Goal: Task Accomplishment & Management: Complete application form

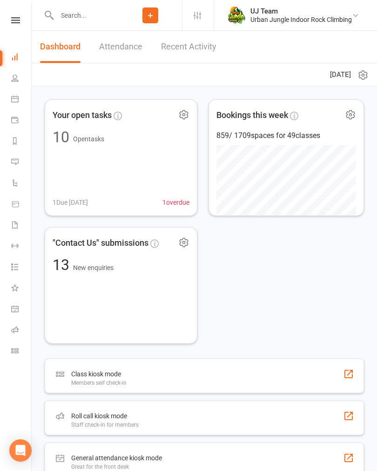
click at [97, 20] on input "text" at bounding box center [86, 15] width 65 height 13
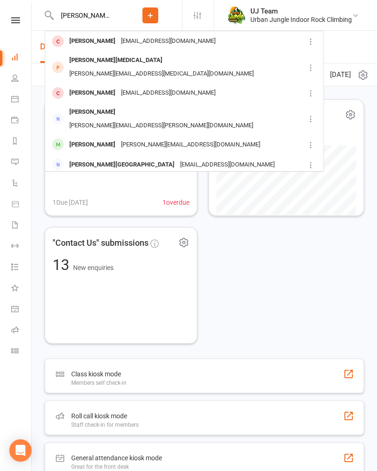
type input "[PERSON_NAME] w"
click at [118, 38] on div "[EMAIL_ADDRESS][DOMAIN_NAME]" at bounding box center [168, 41] width 100 height 14
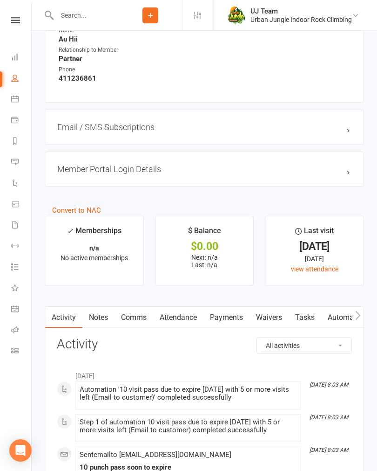
scroll to position [721, 0]
click at [276, 309] on link "Waivers" at bounding box center [269, 316] width 39 height 21
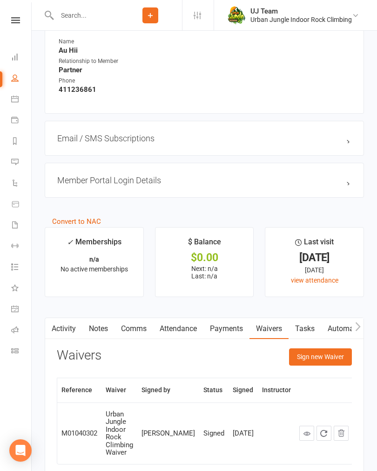
scroll to position [755, 0]
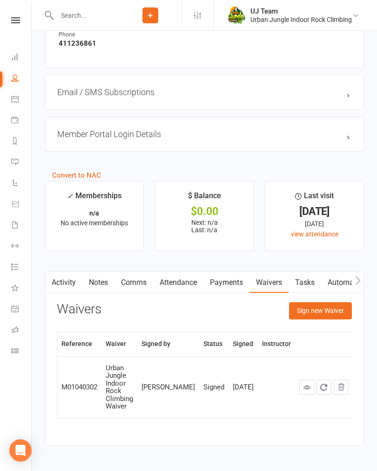
click at [326, 303] on button "Sign new Waiver" at bounding box center [320, 310] width 63 height 17
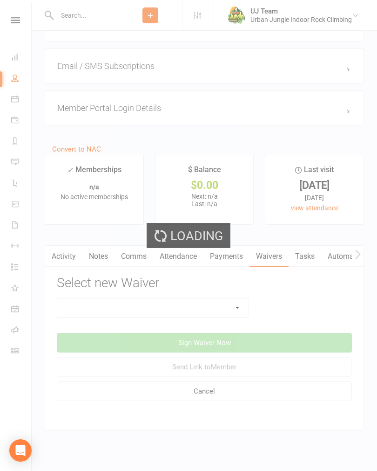
scroll to position [784, 0]
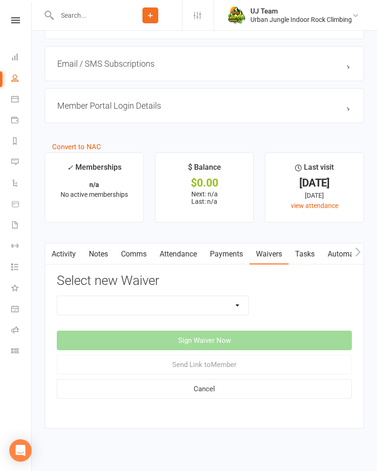
click at [201, 304] on select "Assumption Of Risk & Lead Climbing Rules Membership Agreement - FIXED/FLEXI - I…" at bounding box center [153, 305] width 192 height 19
select select "4195"
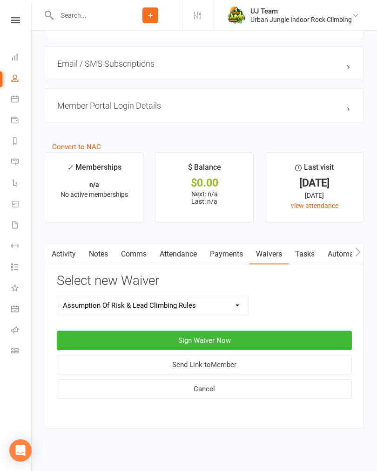
click at [247, 338] on button "Sign Waiver Now" at bounding box center [204, 340] width 295 height 20
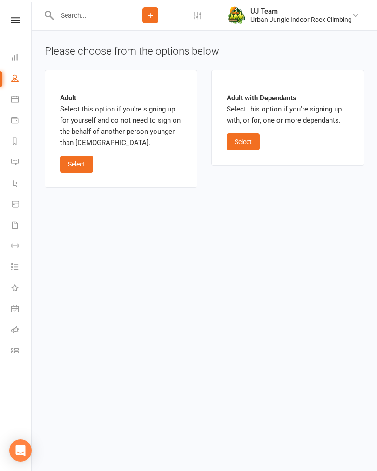
click at [83, 166] on button "Select" at bounding box center [76, 164] width 33 height 17
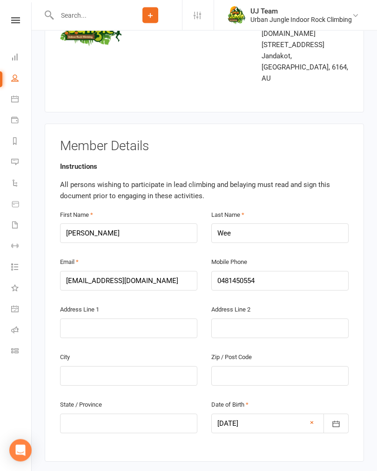
scroll to position [98, 0]
click at [86, 318] on input "text" at bounding box center [128, 328] width 137 height 20
type input "Q"
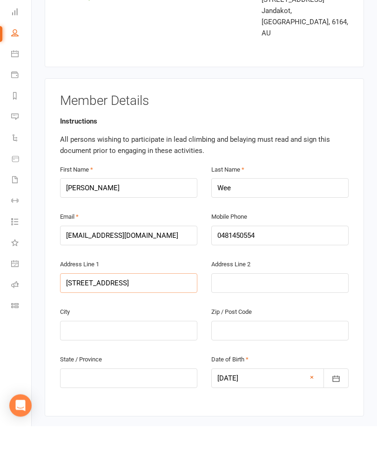
type input "[STREET_ADDRESS]"
click at [149, 366] on input "text" at bounding box center [128, 376] width 137 height 20
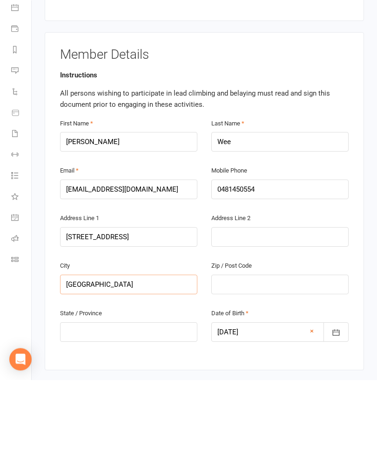
type input "[GEOGRAPHIC_DATA]"
click at [299, 366] on input "text" at bounding box center [280, 376] width 137 height 20
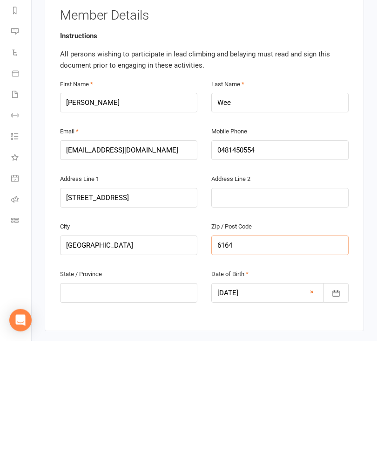
type input "6164"
click at [154, 413] on input "text" at bounding box center [128, 423] width 137 height 20
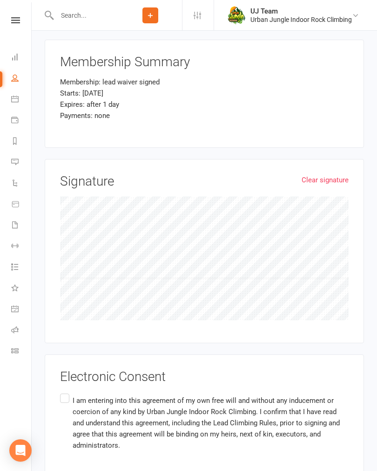
scroll to position [957, 0]
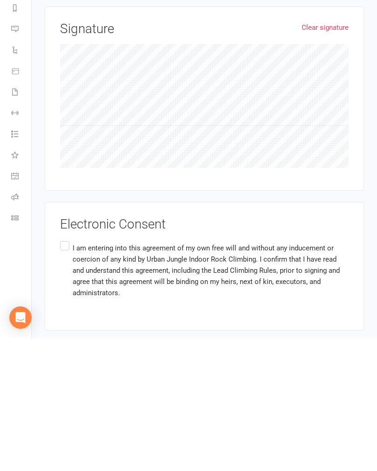
type input "WA"
click at [69, 372] on label "I am entering into this agreement of my own free will and without any inducemen…" at bounding box center [204, 403] width 289 height 63
click at [66, 372] on input "I am entering into this agreement of my own free will and without any inducemen…" at bounding box center [63, 372] width 6 height 0
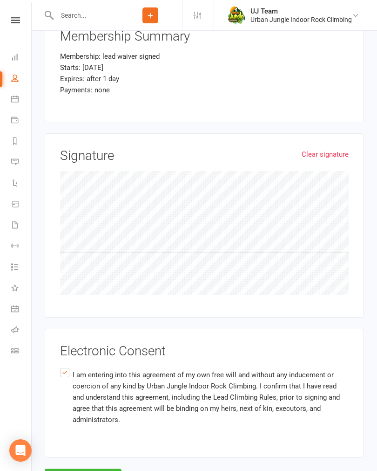
click at [89, 468] on button "Agree & Submit" at bounding box center [83, 478] width 77 height 20
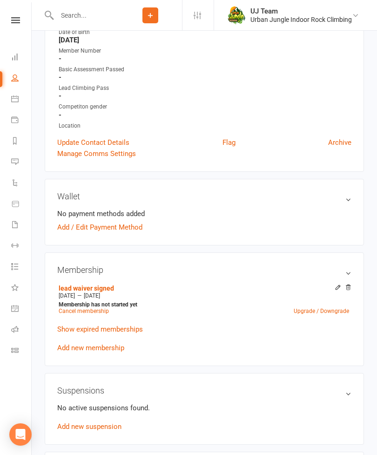
scroll to position [200, 0]
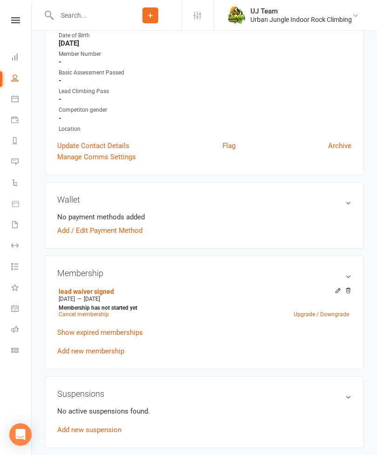
click at [64, 140] on link "Update Contact Details" at bounding box center [93, 145] width 72 height 11
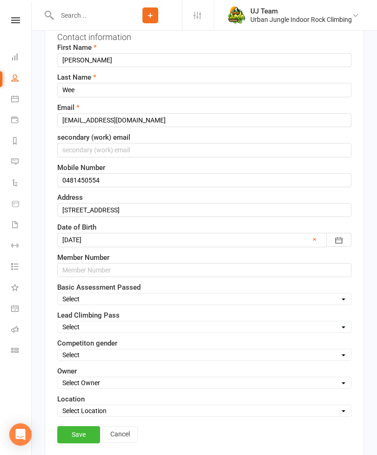
scroll to position [110, 0]
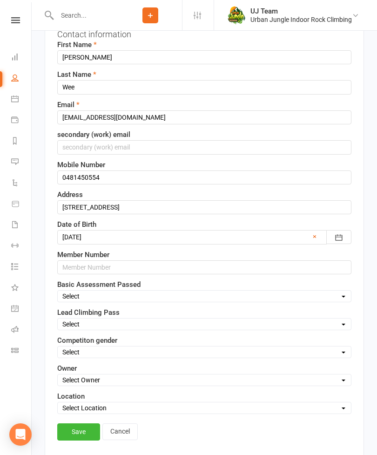
click at [218, 294] on select "Select Yes No" at bounding box center [205, 296] width 294 height 10
click at [209, 325] on select "Select yes climb only [PERSON_NAME] only failed suspended" at bounding box center [205, 324] width 294 height 10
click at [222, 319] on select "Select yes climb only [PERSON_NAME] only failed suspended" at bounding box center [205, 324] width 294 height 10
select select "failed"
click at [69, 435] on link "Save" at bounding box center [78, 432] width 43 height 17
